Goal: Information Seeking & Learning: Find specific fact

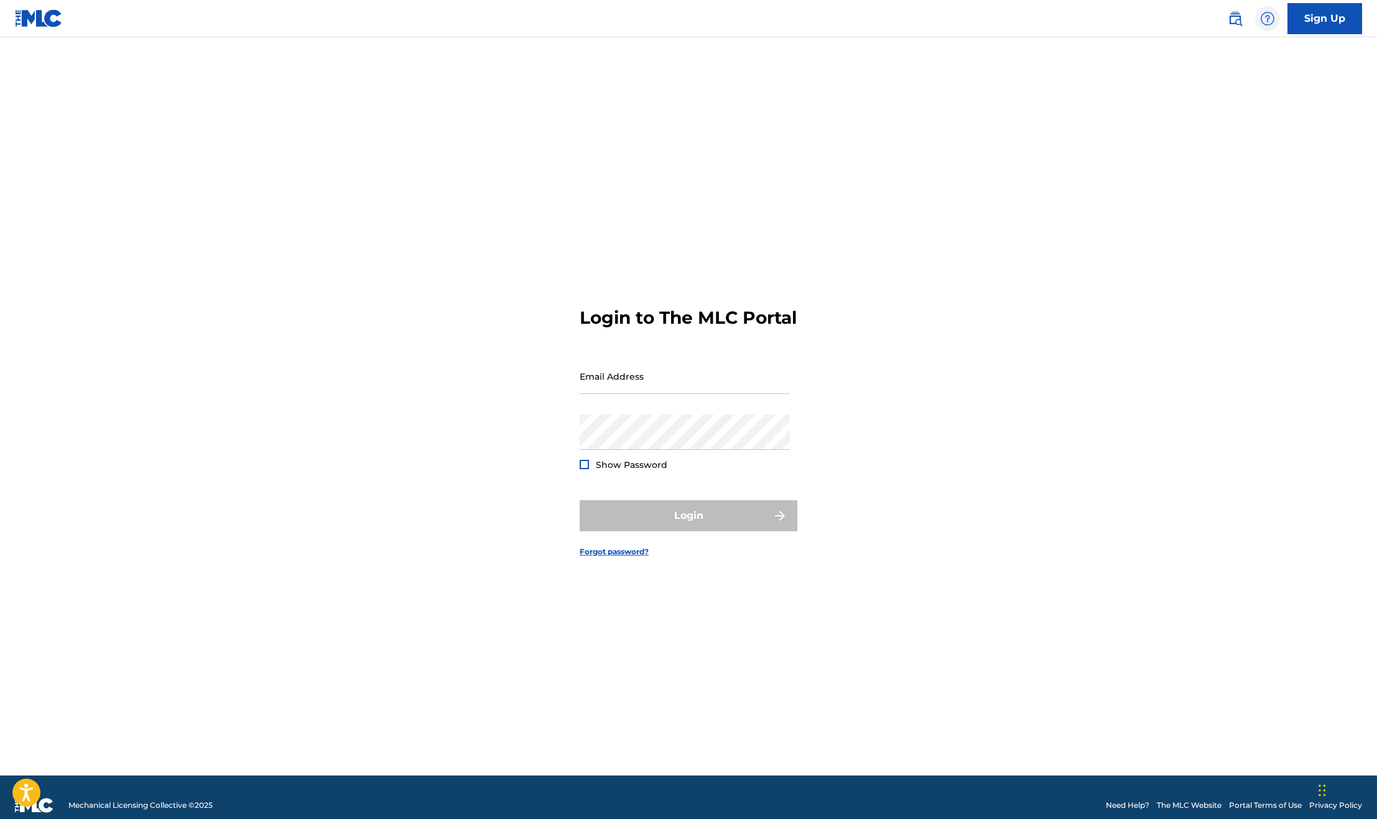
click at [1261, 7] on div at bounding box center [1267, 18] width 25 height 25
click at [1230, 14] on img at bounding box center [1234, 18] width 15 height 15
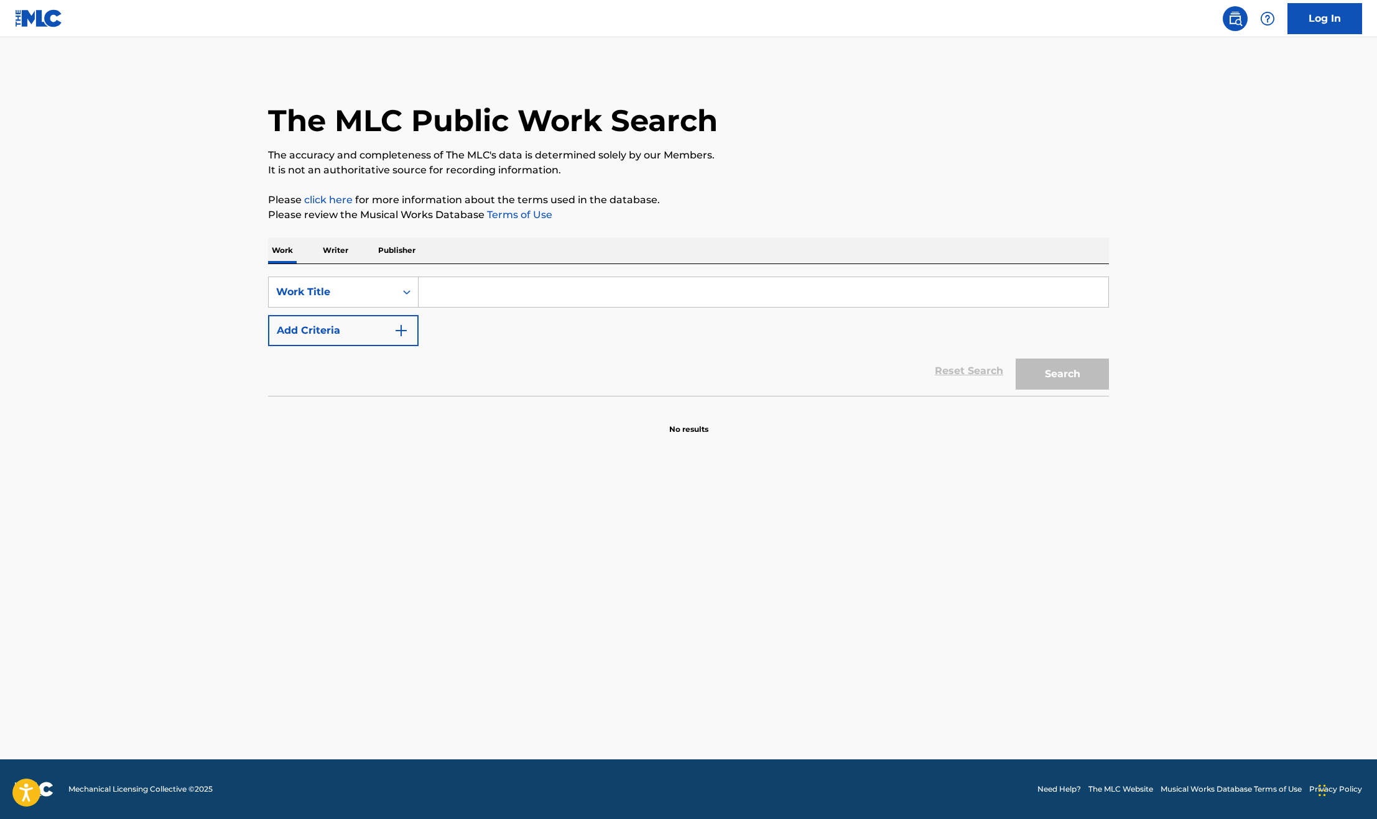
click at [536, 274] on div "SearchWithCriteriaa8595070-9bad-4e0a-a223-146d225109f3 Work Title Add Criteria …" at bounding box center [688, 330] width 841 height 132
click at [533, 285] on input "Search Form" at bounding box center [763, 292] width 690 height 30
paste input "ROCK STEADY"
type input "ROCK STEADY"
click at [329, 334] on button "Add Criteria" at bounding box center [343, 330] width 150 height 31
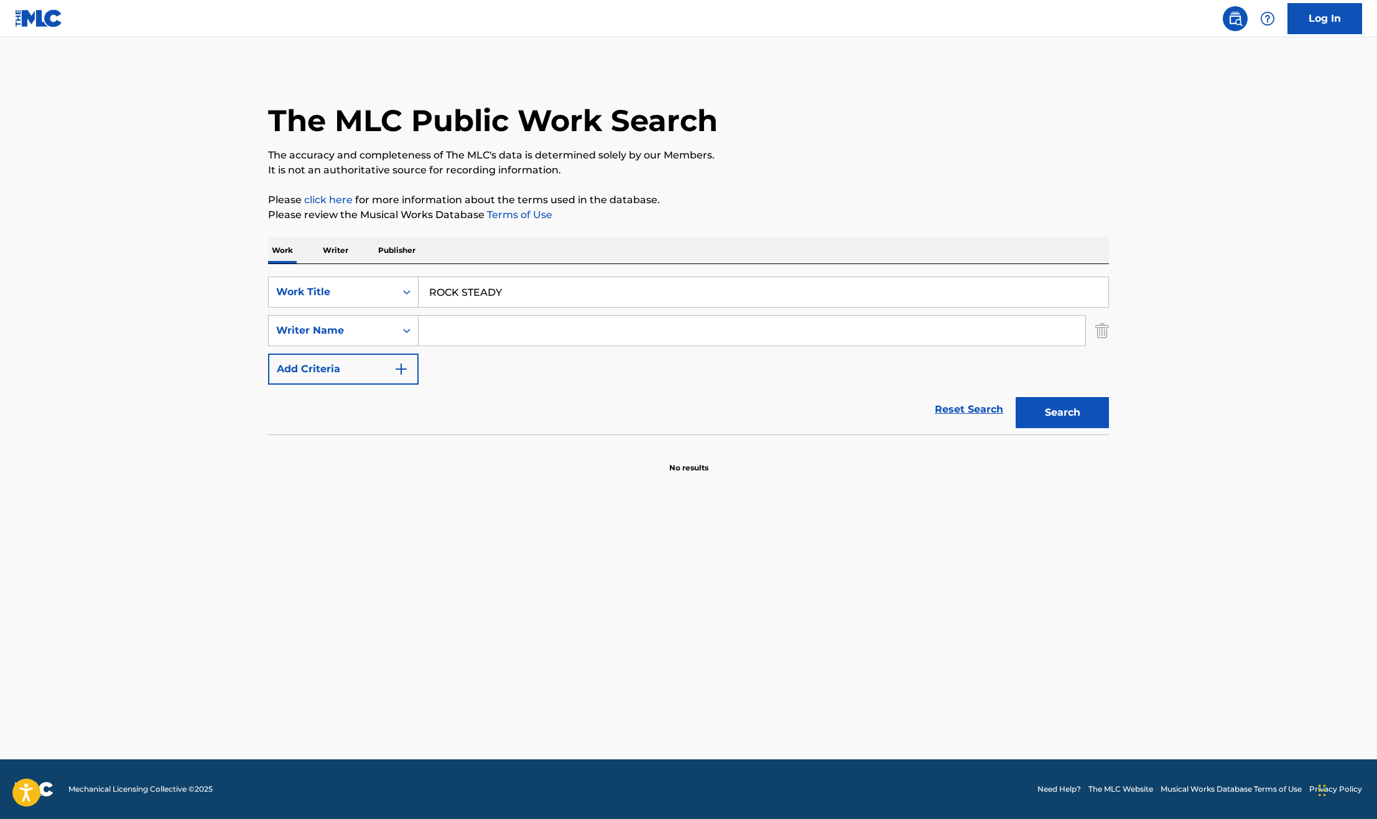
click at [129, 205] on main "The MLC Public Work Search The accuracy and completeness of The MLC's data is d…" at bounding box center [688, 398] width 1377 height 722
click at [519, 329] on input "Search Form" at bounding box center [751, 331] width 667 height 30
click at [1015, 397] on button "Search" at bounding box center [1061, 412] width 93 height 31
click at [528, 327] on input "[PERSON_NAME]" at bounding box center [751, 331] width 667 height 30
click at [438, 336] on input "[PERSON_NAME]" at bounding box center [751, 331] width 667 height 30
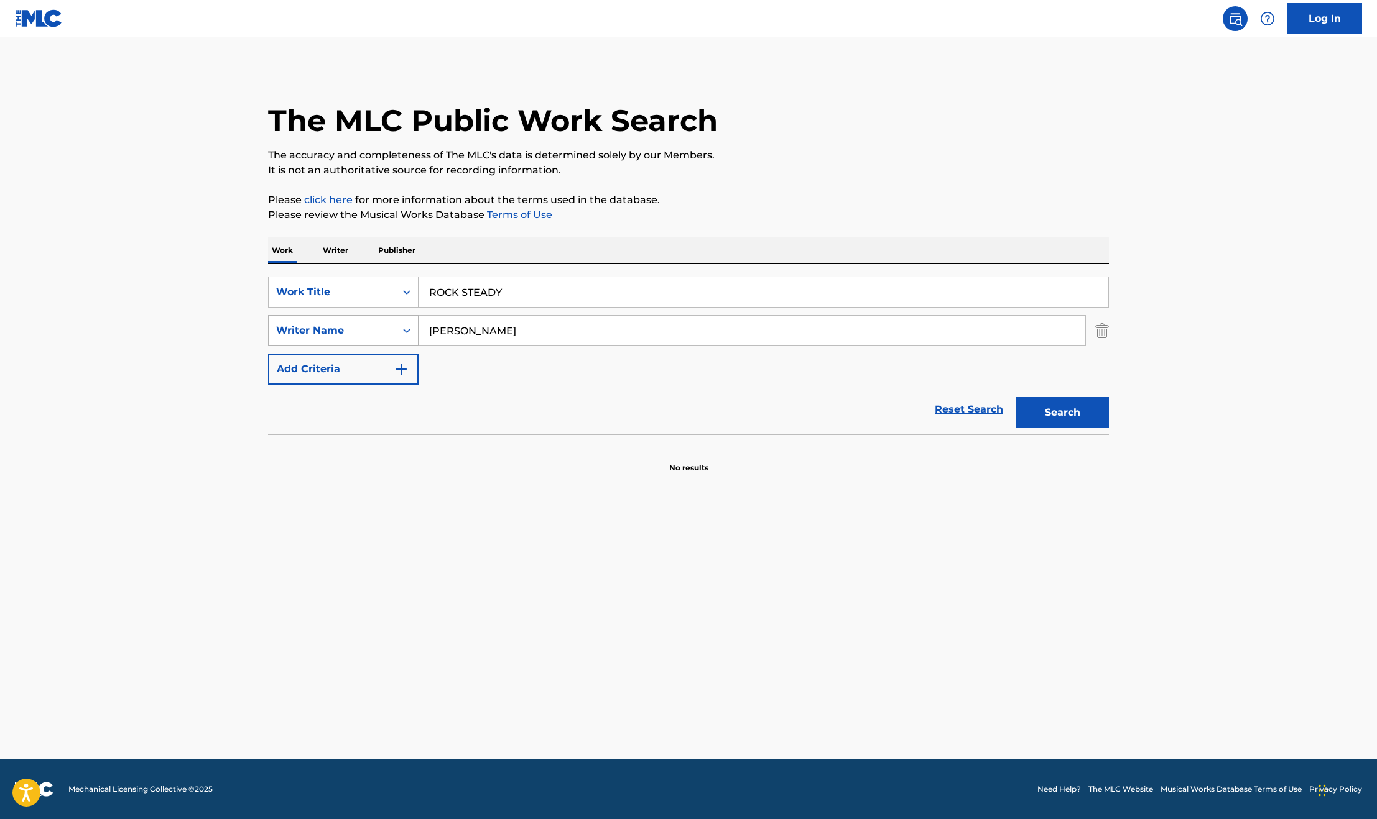
drag, startPoint x: 502, startPoint y: 336, endPoint x: 341, endPoint y: 336, distance: 160.4
click at [345, 336] on div "SearchWithCriteria0c3c6605-ed7e-4c3e-b3eb-5961465e9dbe Writer Name [PERSON_NAME]" at bounding box center [688, 330] width 841 height 31
type input "[PERSON_NAME]"
click at [1015, 397] on button "Search" at bounding box center [1061, 412] width 93 height 31
click at [284, 555] on main "The MLC Public Work Search The accuracy and completeness of The MLC's data is d…" at bounding box center [688, 398] width 1377 height 722
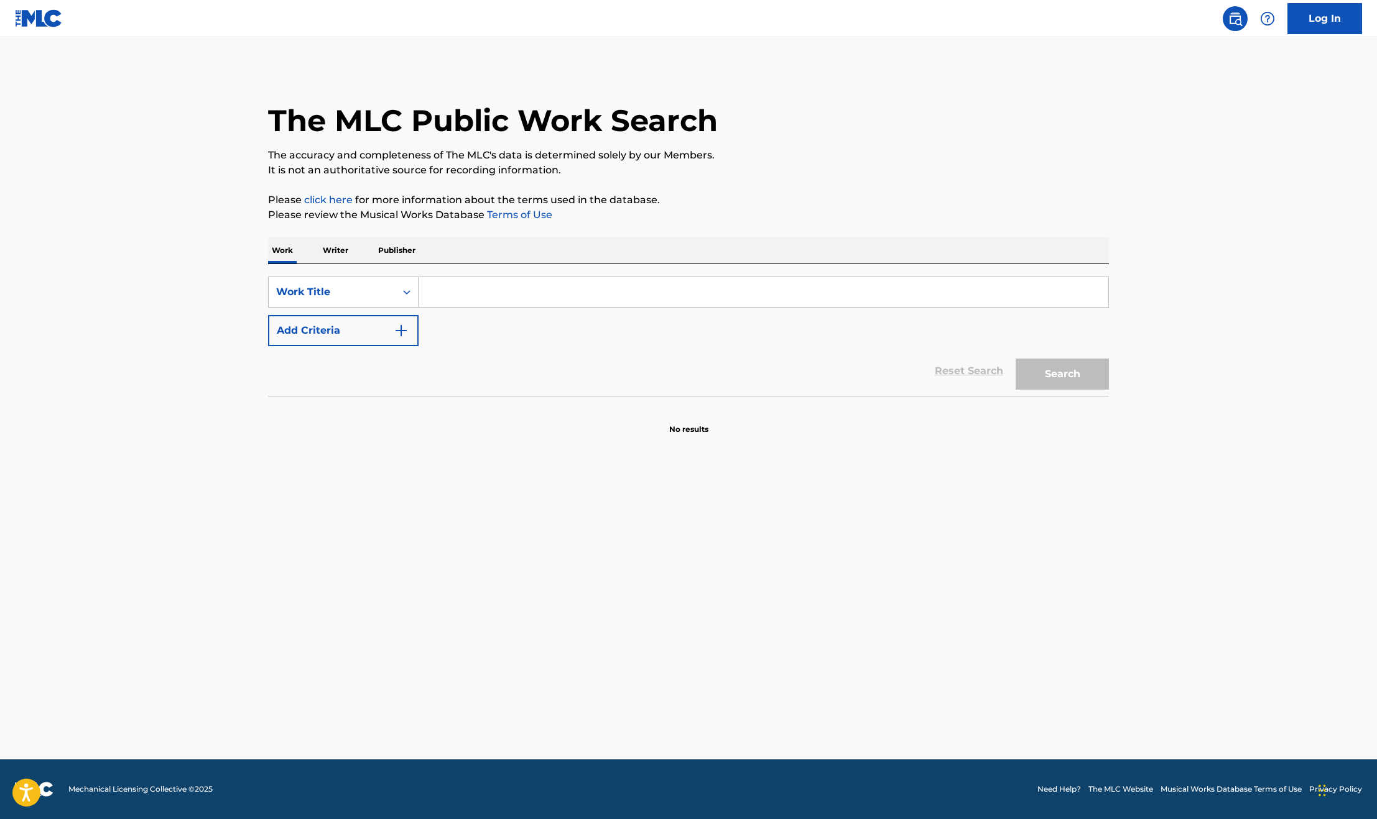
click at [560, 291] on input "Search Form" at bounding box center [763, 292] width 690 height 30
click at [1015, 359] on button "Search" at bounding box center [1061, 374] width 93 height 31
click at [833, 228] on div "The MLC Public Work Search The accuracy and completeness of The MLC's data is d…" at bounding box center [688, 271] width 870 height 407
click at [517, 297] on input "rock steady" at bounding box center [763, 292] width 690 height 30
drag, startPoint x: 505, startPoint y: 285, endPoint x: 361, endPoint y: 285, distance: 144.9
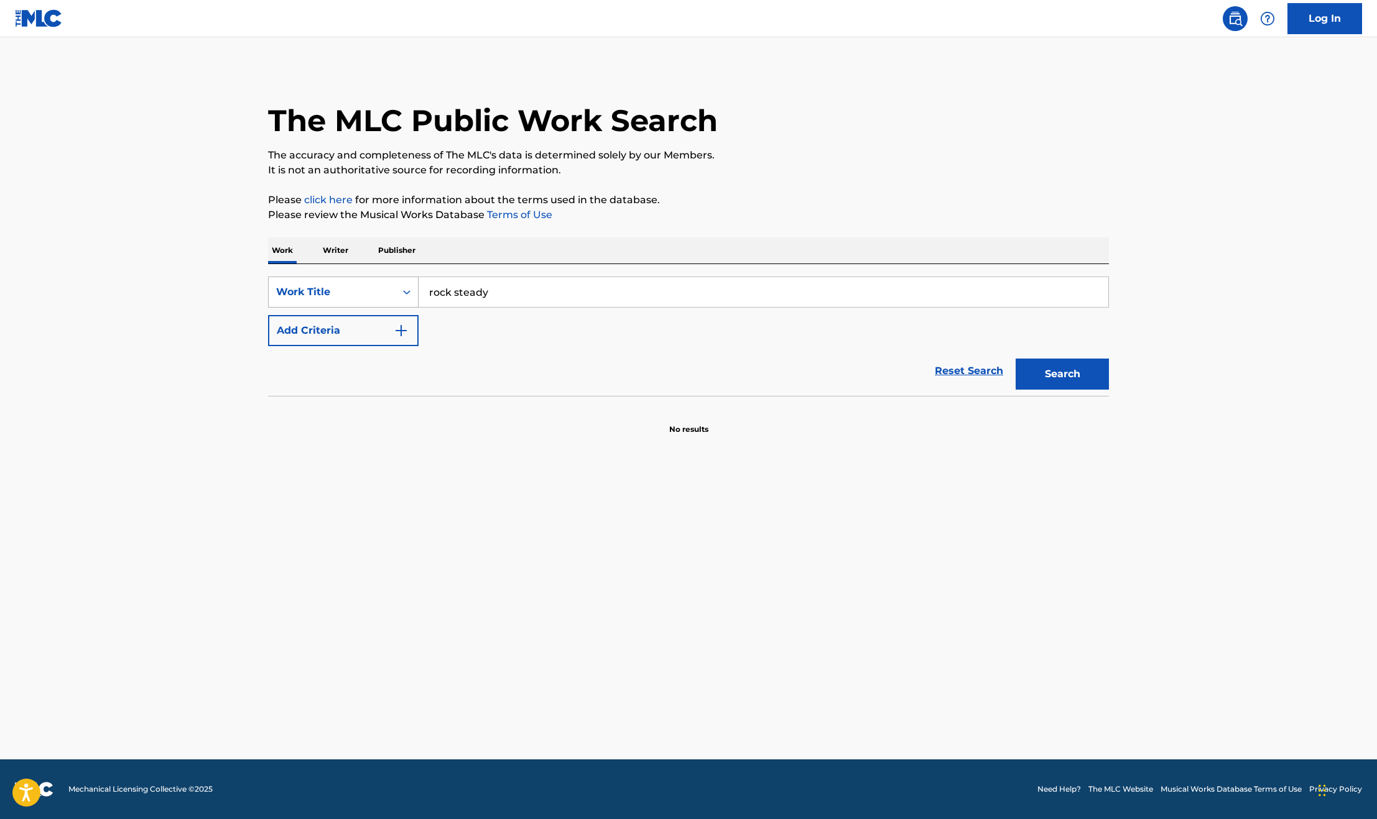
click at [361, 285] on div "SearchWithCriteria0ac19acb-5267-4eae-96ca-148e746c4c6a Work Title rock steady" at bounding box center [688, 292] width 841 height 31
type input "ROCK"
click at [1015, 359] on button "Search" at bounding box center [1061, 374] width 93 height 31
click at [907, 172] on p "It is not an authoritative source for recording information." at bounding box center [688, 170] width 841 height 15
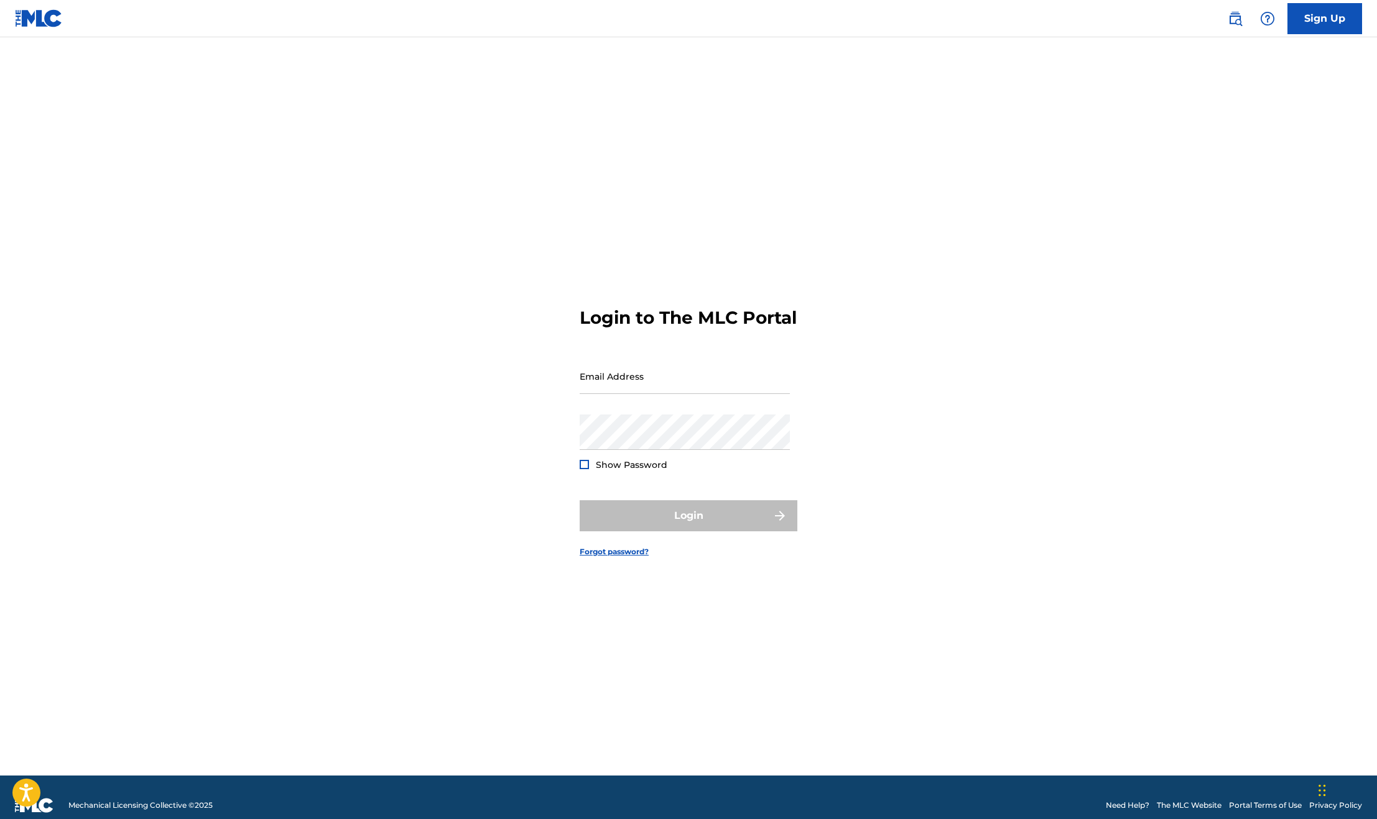
click at [1219, 19] on div "Sign Up" at bounding box center [1288, 18] width 147 height 31
click at [1227, 19] on img at bounding box center [1234, 18] width 15 height 15
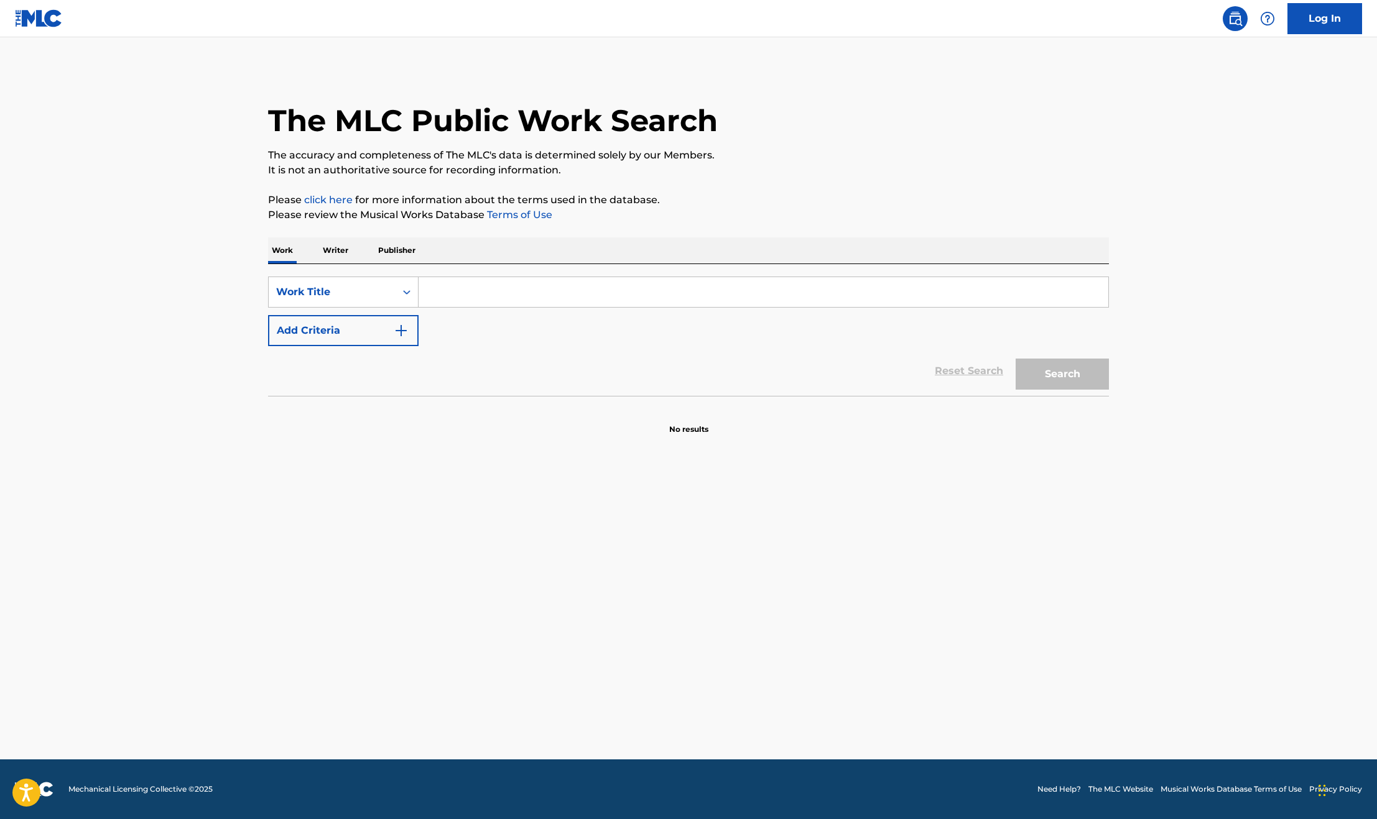
click at [491, 292] on input "Search Form" at bounding box center [763, 292] width 690 height 30
click at [1015, 359] on button "Search" at bounding box center [1061, 374] width 93 height 31
type input "ROCK STEADY"
click at [984, 370] on div "Reset Search Search" at bounding box center [688, 371] width 841 height 50
click at [1079, 375] on div "Search" at bounding box center [1058, 371] width 99 height 50
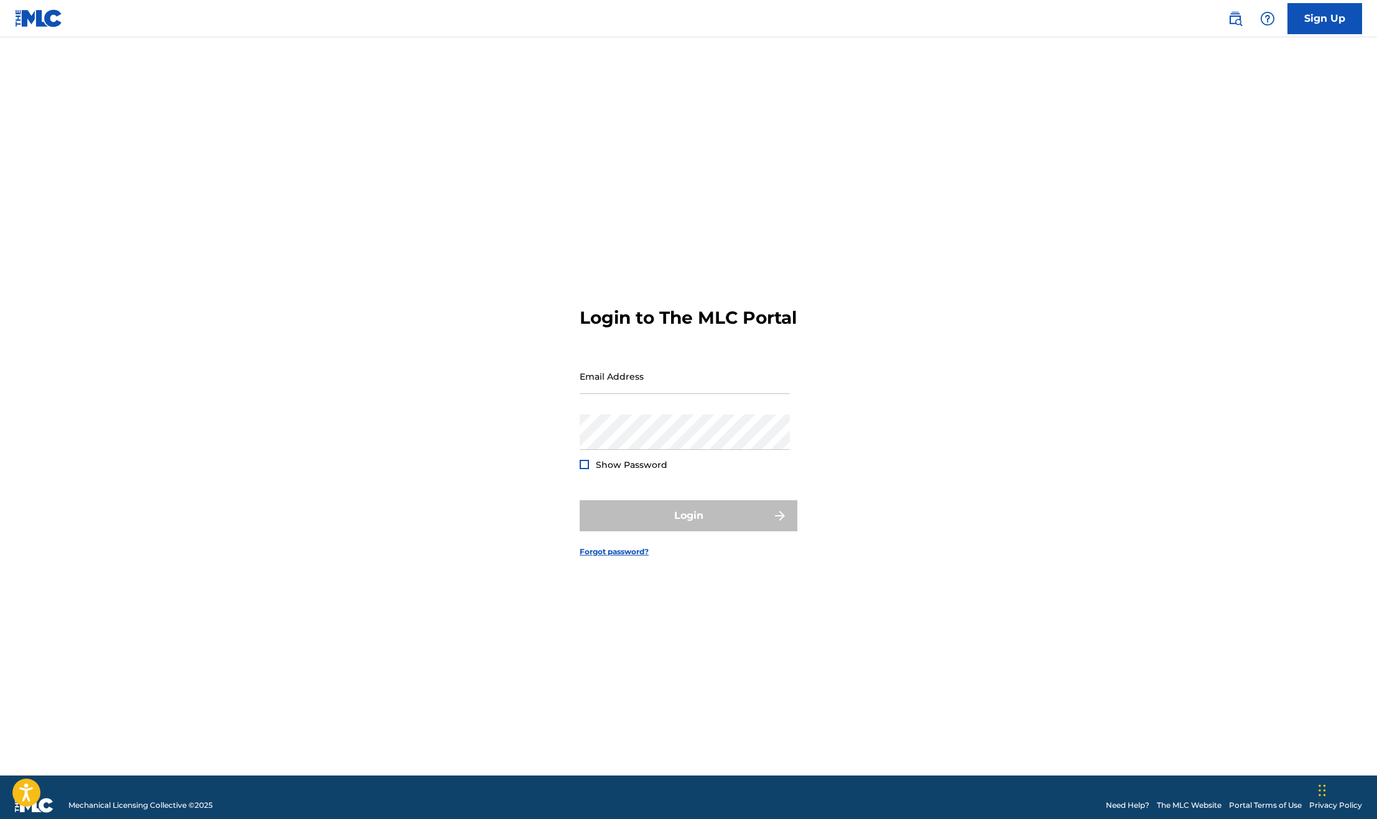
click at [1230, 4] on div "Sign Up" at bounding box center [1288, 18] width 147 height 31
click at [1235, 21] on img at bounding box center [1234, 18] width 15 height 15
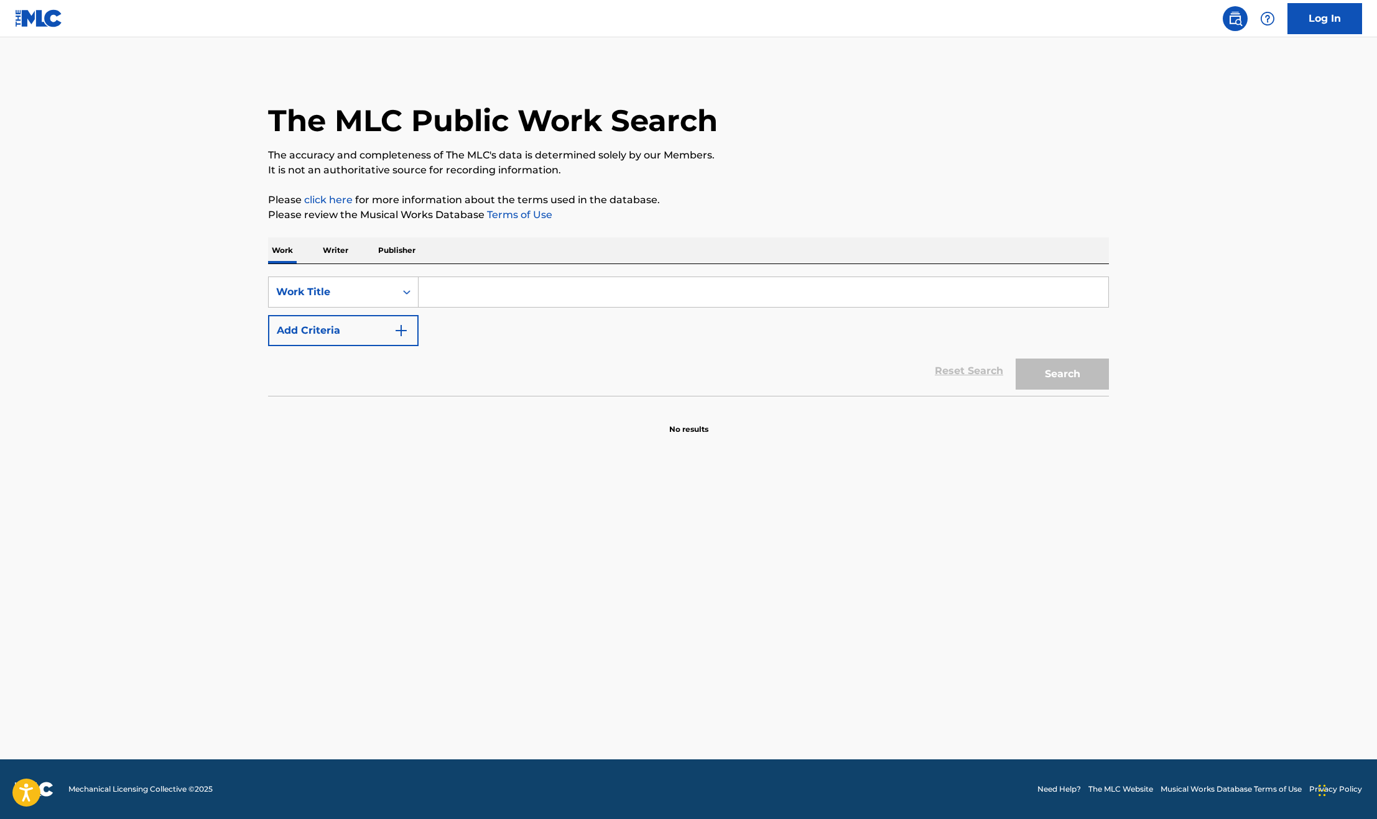
click at [573, 292] on input "Search Form" at bounding box center [763, 292] width 690 height 30
type input "rock steady"
click at [1089, 372] on button "Search" at bounding box center [1061, 374] width 93 height 31
click at [830, 349] on div "Reset Search Search" at bounding box center [688, 371] width 841 height 50
click at [340, 249] on p "Writer" at bounding box center [335, 251] width 33 height 26
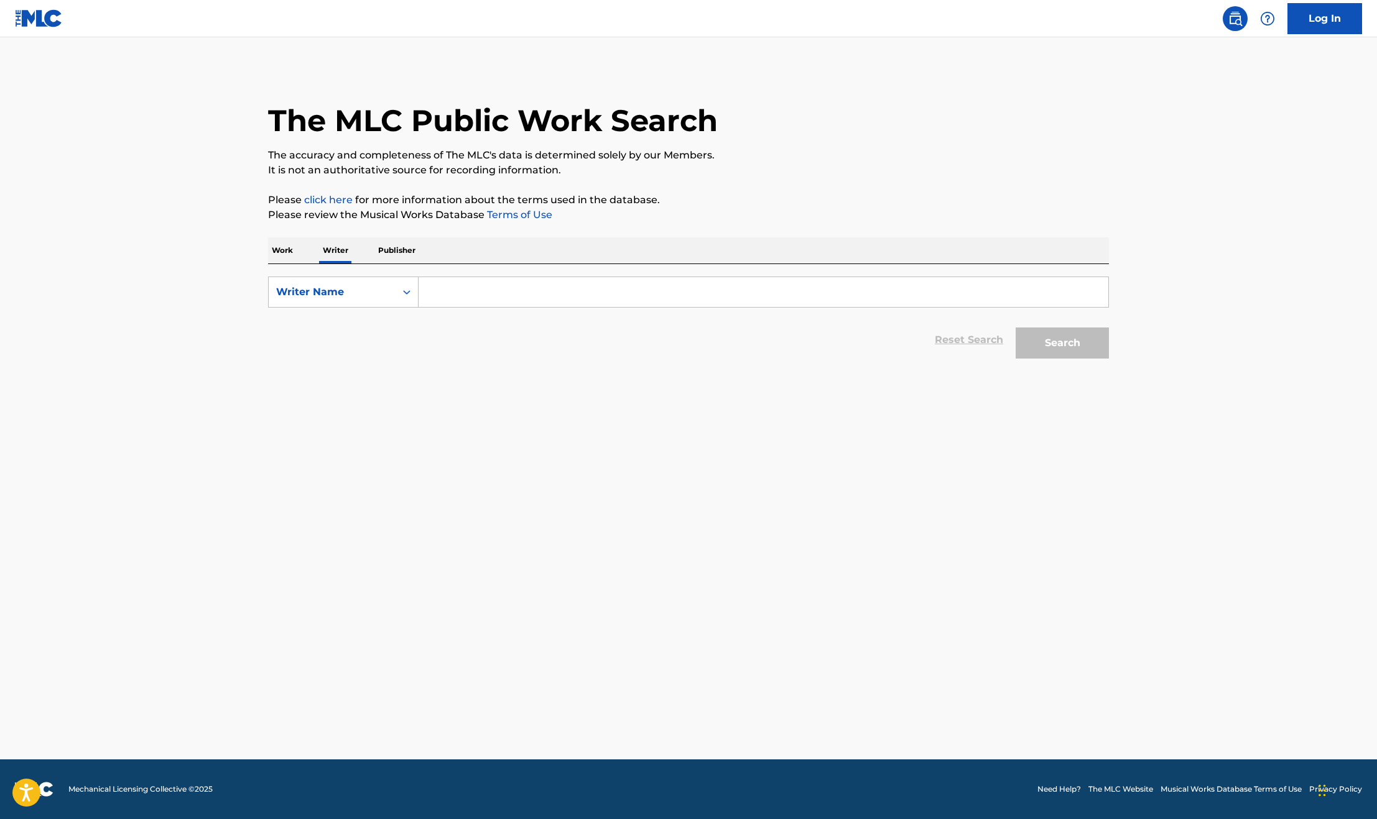
click at [125, 348] on main "The MLC Public Work Search The accuracy and completeness of The MLC's data is d…" at bounding box center [688, 398] width 1377 height 722
click at [461, 297] on input "Search Form" at bounding box center [763, 292] width 690 height 30
click at [1015, 328] on button "Search" at bounding box center [1061, 343] width 93 height 31
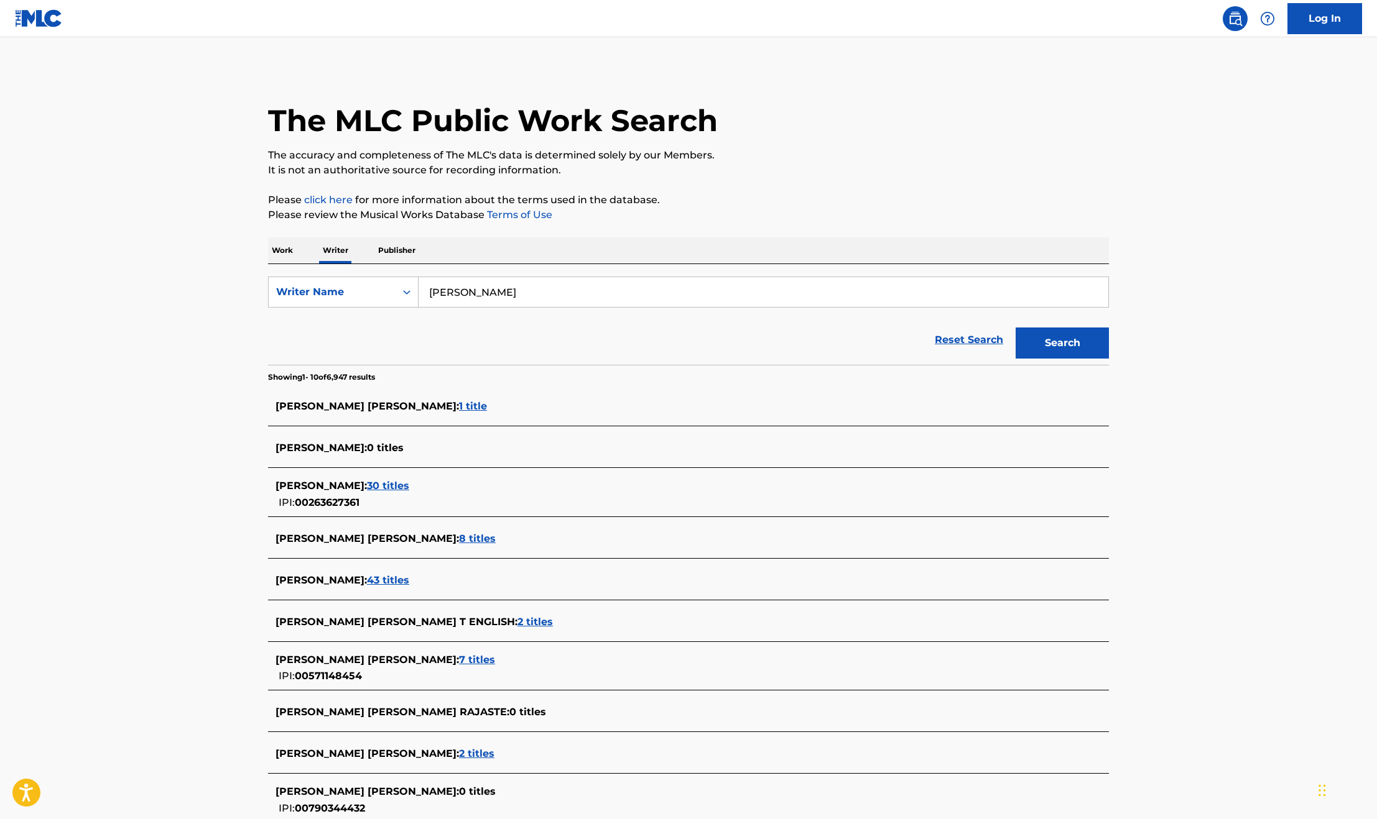
click at [482, 290] on input "kenneth admonds" at bounding box center [763, 292] width 690 height 30
type input "kenneth edmonds"
click at [1015, 328] on button "Search" at bounding box center [1061, 343] width 93 height 31
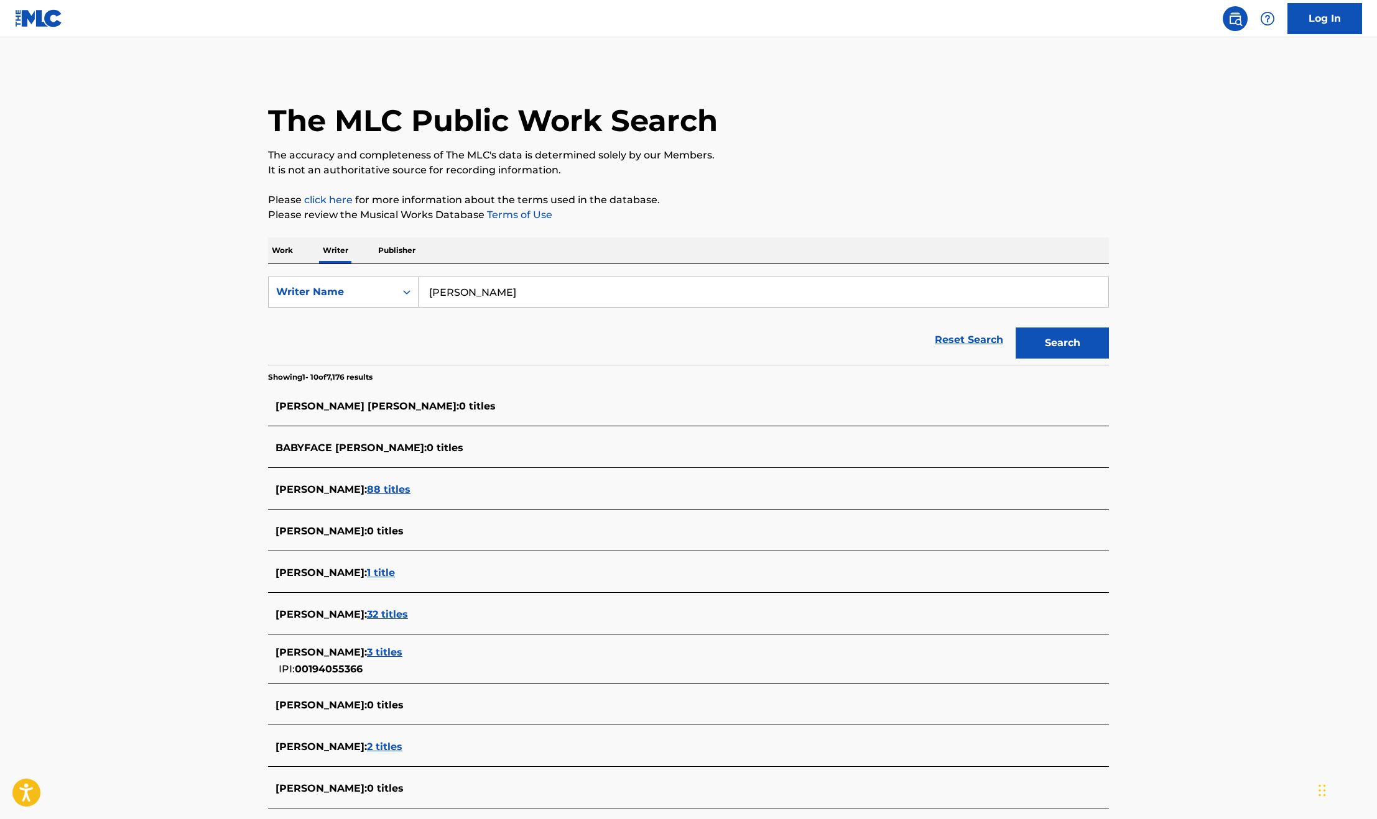
click at [410, 489] on span "88 titles" at bounding box center [389, 490] width 44 height 12
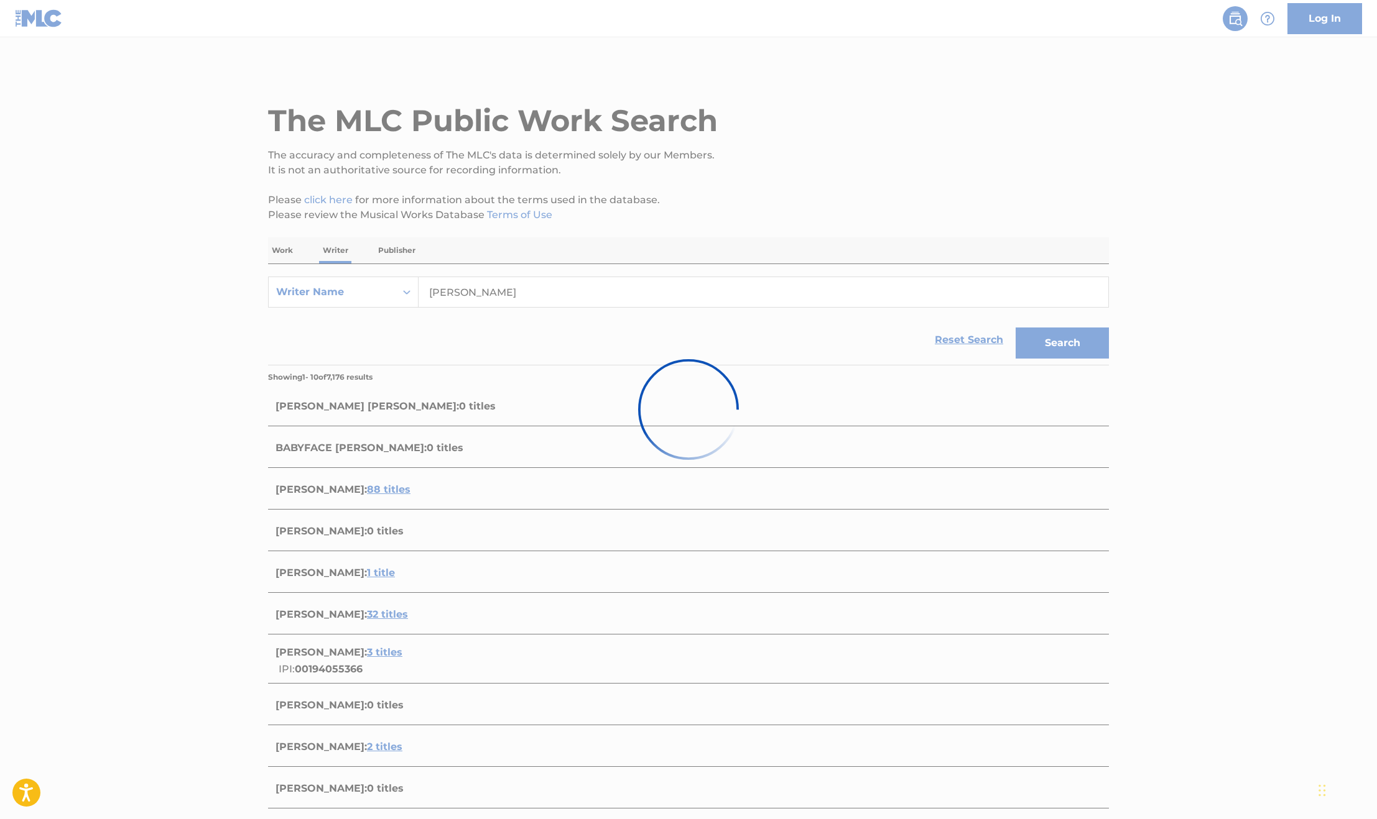
click at [174, 392] on div at bounding box center [688, 409] width 1377 height 819
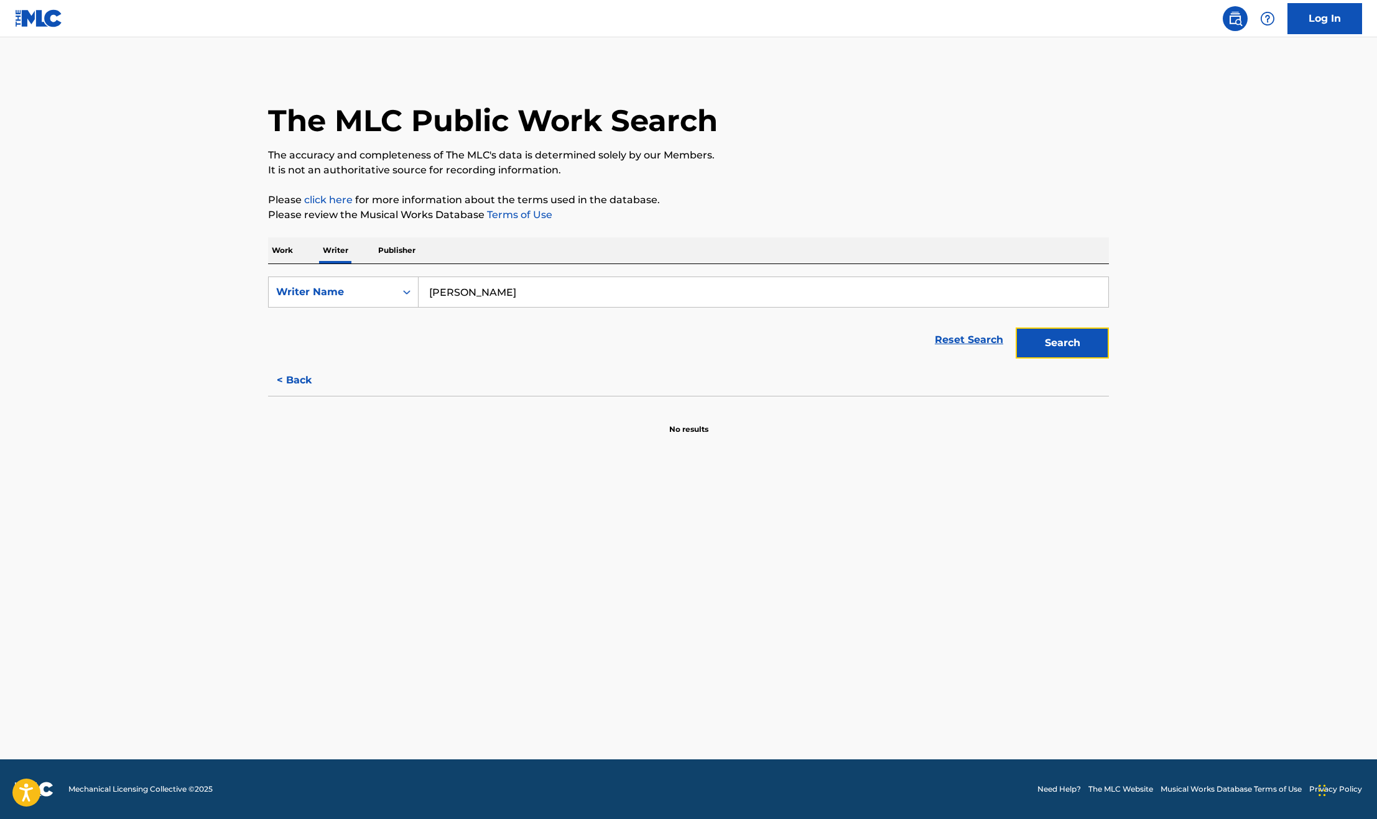
click at [1036, 332] on button "Search" at bounding box center [1061, 343] width 93 height 31
